Goal: Transaction & Acquisition: Purchase product/service

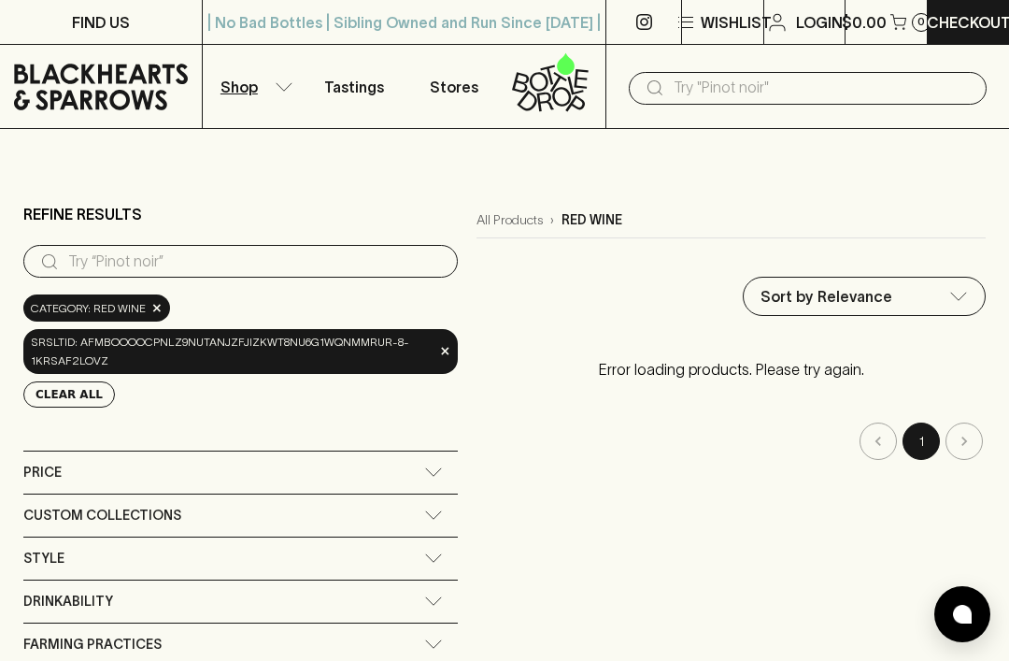
click at [148, 254] on input "search" at bounding box center [255, 262] width 375 height 30
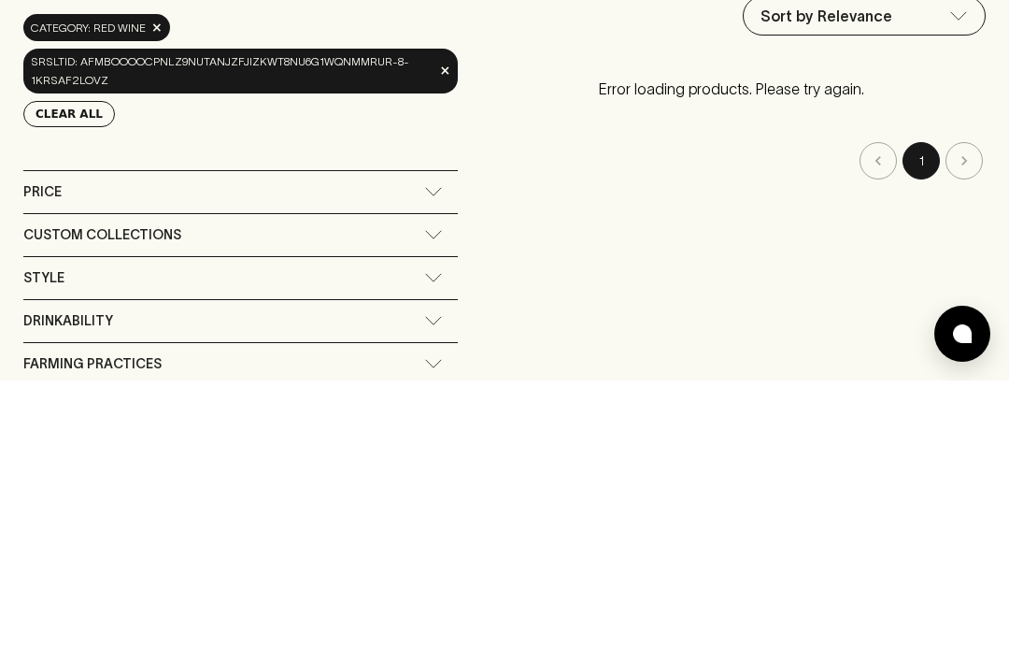
type input "Merlot"
click at [429, 451] on div "Price" at bounding box center [240, 472] width 434 height 42
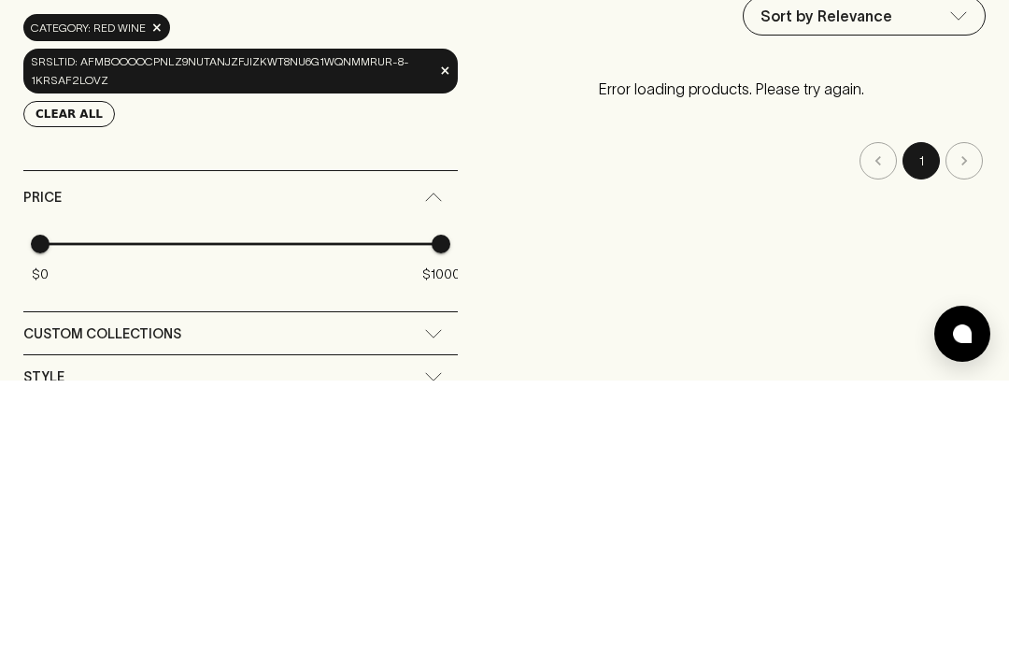
scroll to position [280, 0]
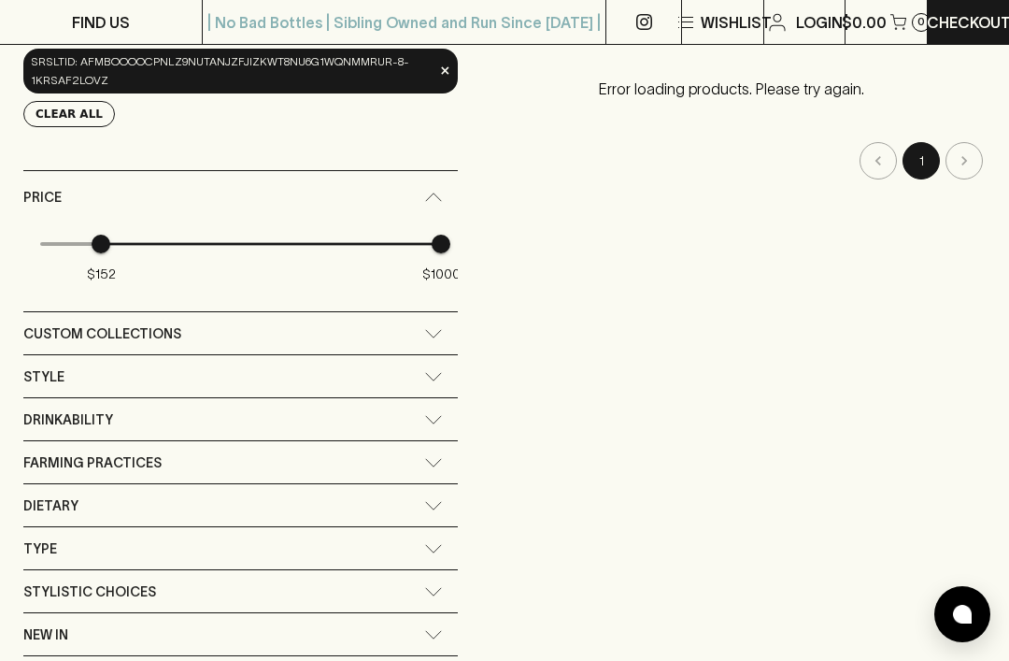
type input "157"
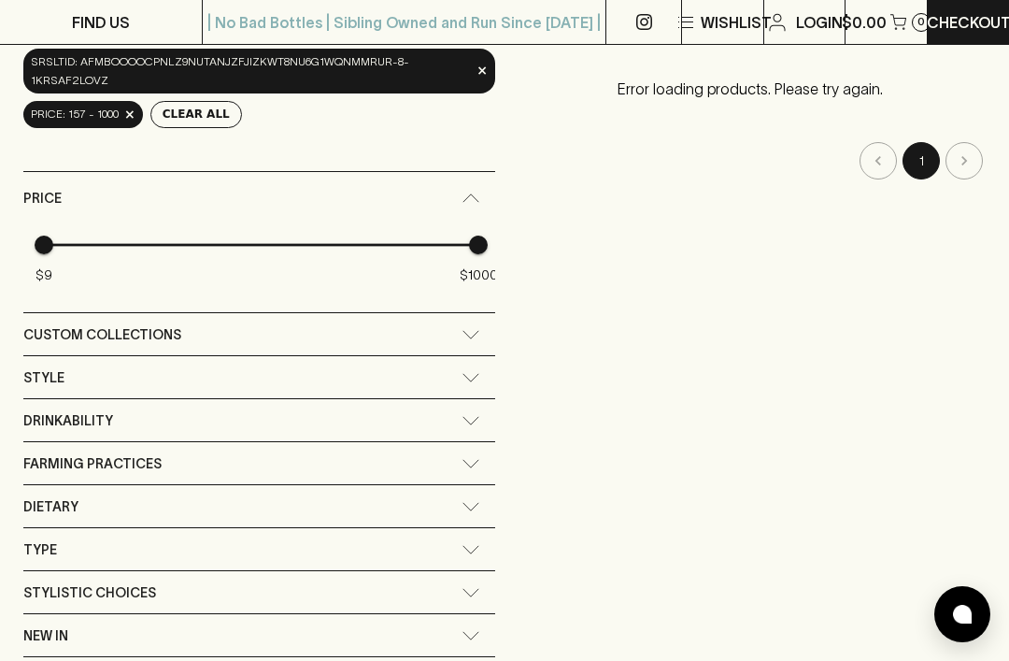
type input "7"
click at [40, 244] on span "$22" at bounding box center [49, 244] width 19 height 19
type input "0"
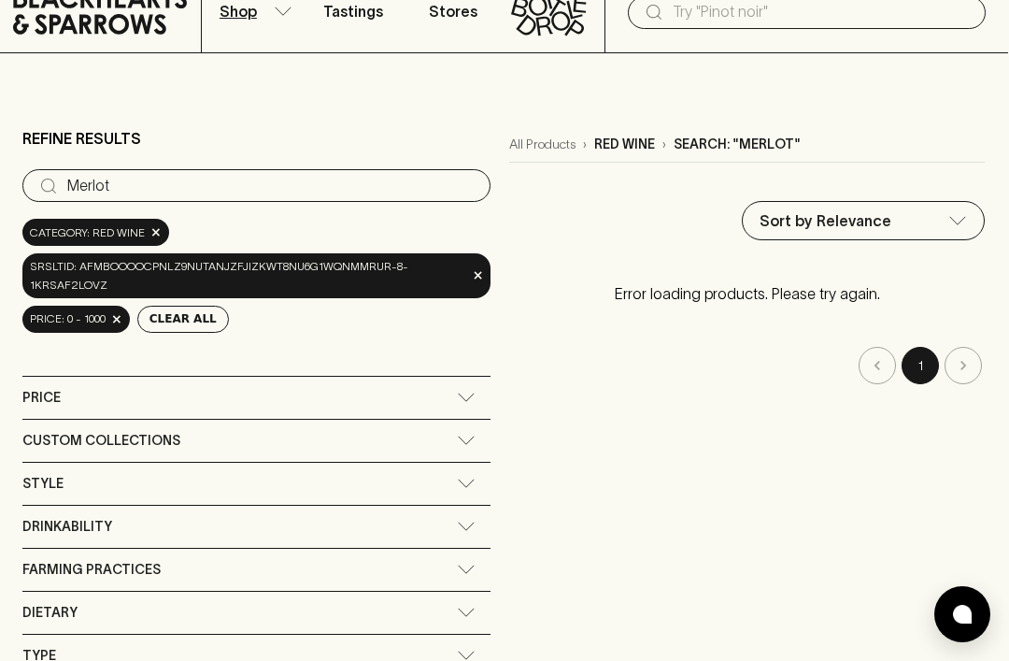
scroll to position [75, 1]
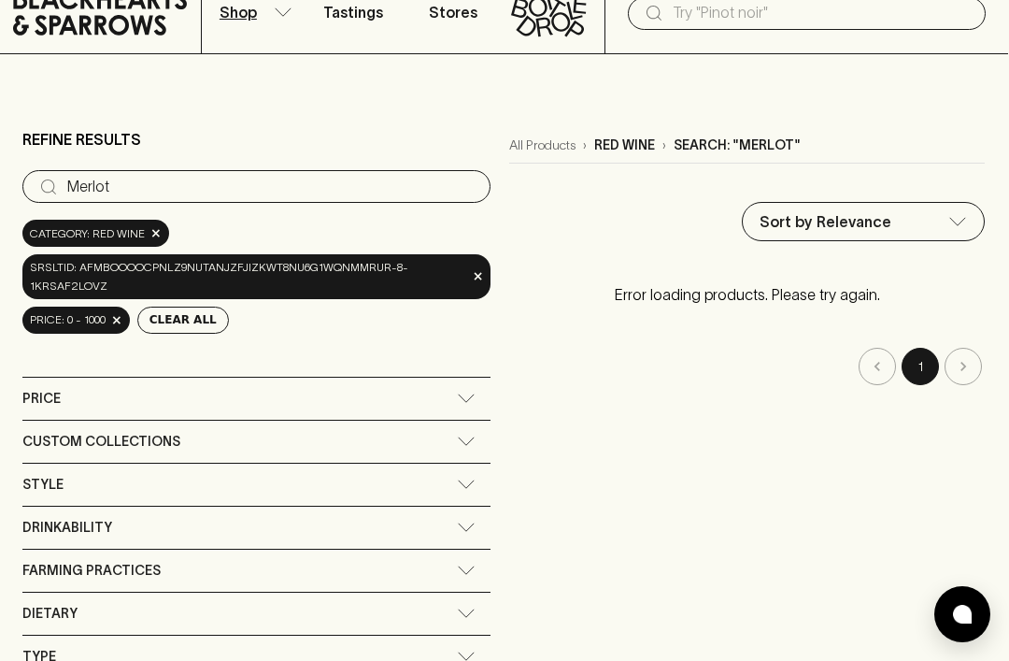
click at [206, 189] on input "Merlot" at bounding box center [271, 187] width 408 height 30
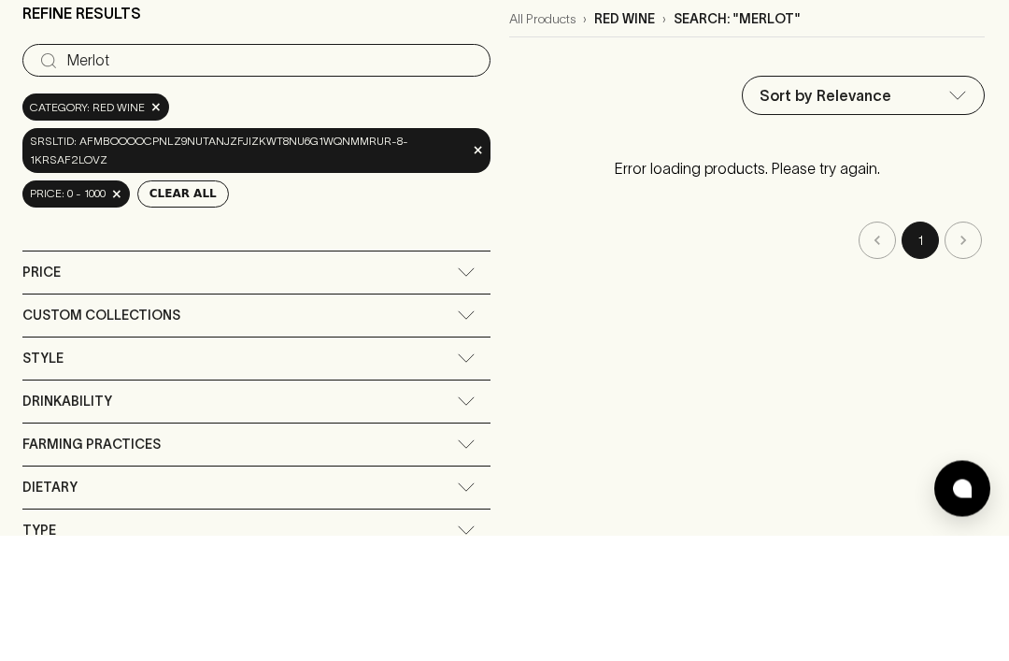
click at [185, 306] on button "Clear All" at bounding box center [183, 319] width 92 height 27
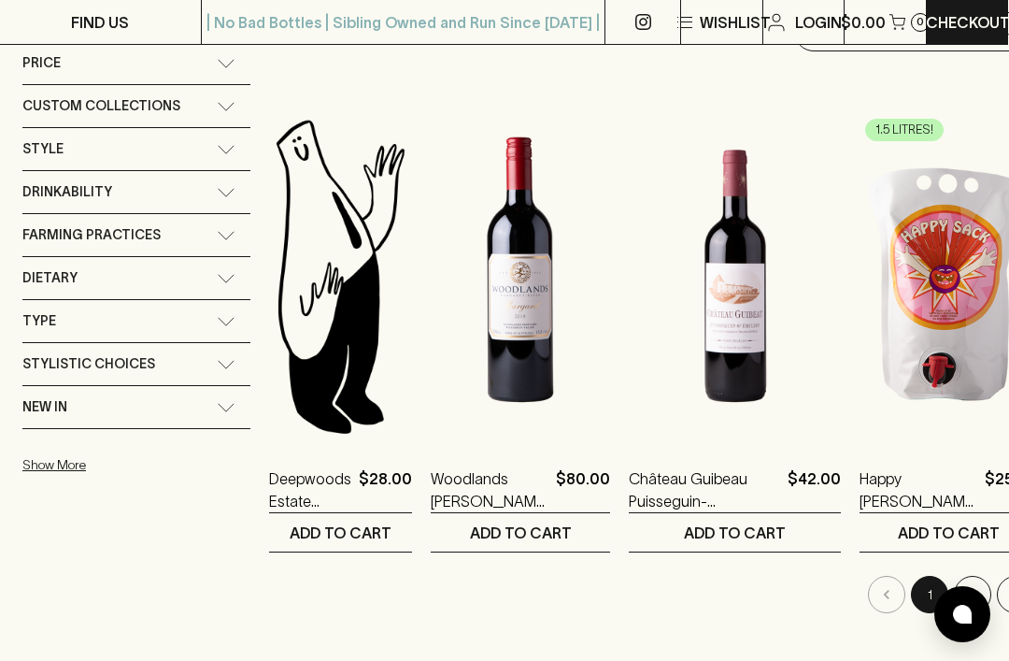
scroll to position [270, 1]
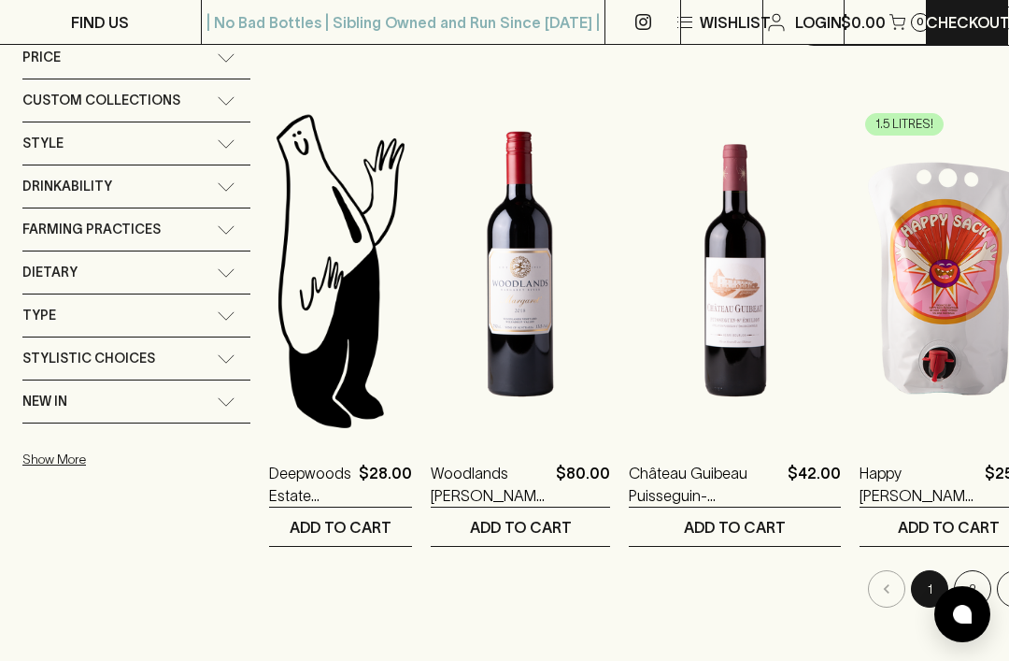
click at [954, 584] on button "2" at bounding box center [972, 588] width 37 height 37
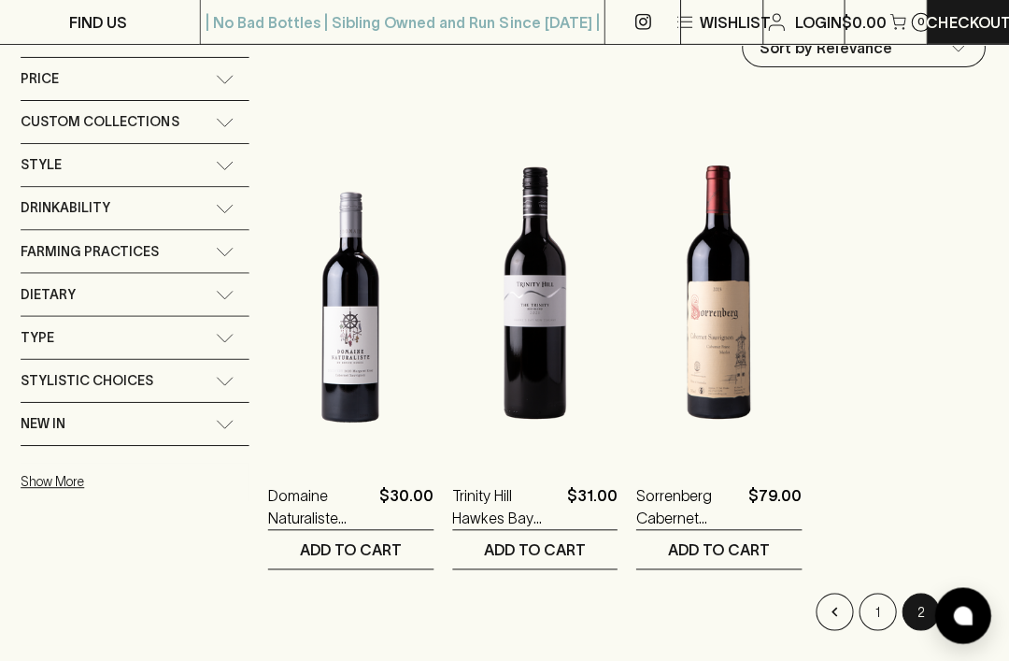
scroll to position [249, 1]
click at [956, 604] on li "pagination navigation" at bounding box center [963, 609] width 43 height 37
click at [958, 608] on li "pagination navigation" at bounding box center [963, 609] width 43 height 37
click at [833, 610] on icon "Go to previous page" at bounding box center [835, 609] width 6 height 9
